Goal: Obtain resource: Download file/media

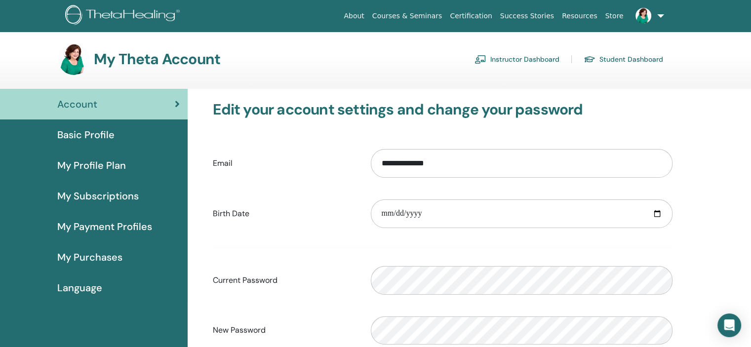
click at [618, 59] on link "Student Dashboard" at bounding box center [624, 59] width 80 height 16
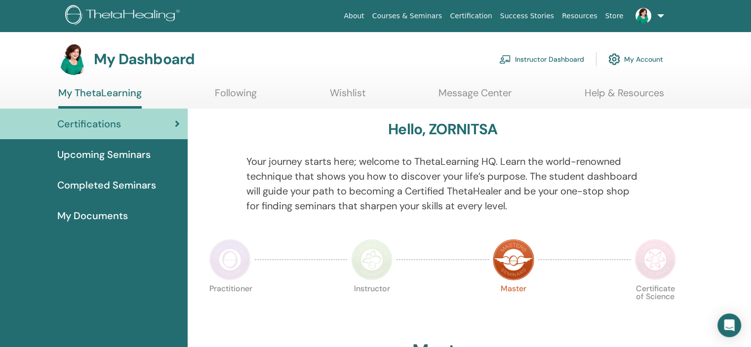
click at [140, 179] on span "Completed Seminars" at bounding box center [106, 185] width 99 height 15
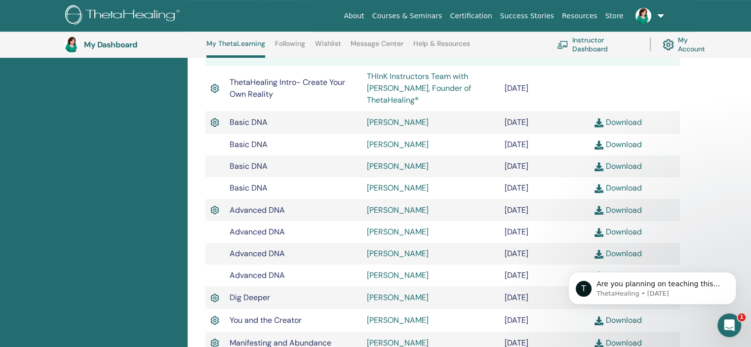
scroll to position [243, 0]
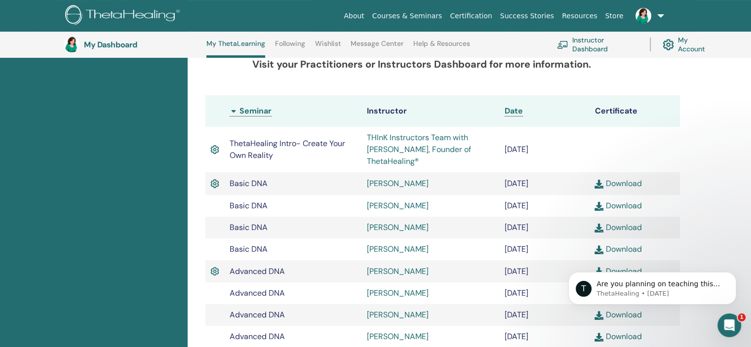
click at [237, 109] on th "Seminar" at bounding box center [294, 111] width 138 height 32
click at [232, 112] on th "Seminar" at bounding box center [294, 111] width 138 height 32
click at [242, 118] on th "Seminar" at bounding box center [294, 111] width 138 height 32
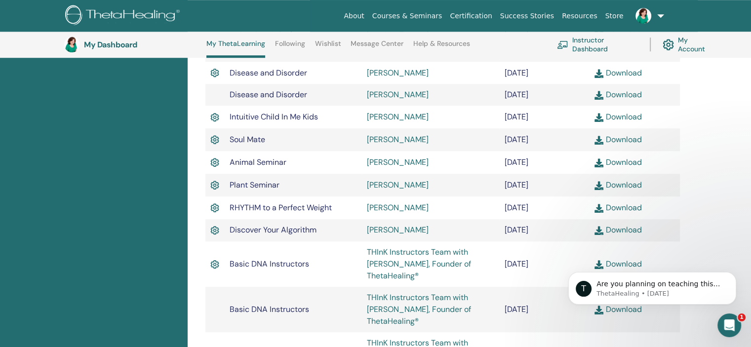
scroll to position [731, 0]
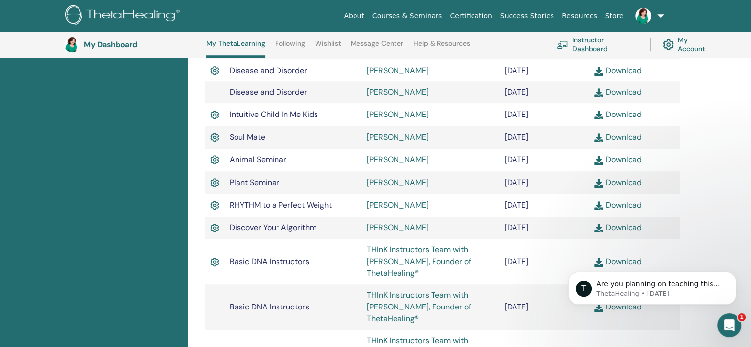
click at [618, 230] on link "Download" at bounding box center [618, 227] width 47 height 10
